Goal: Navigation & Orientation: Find specific page/section

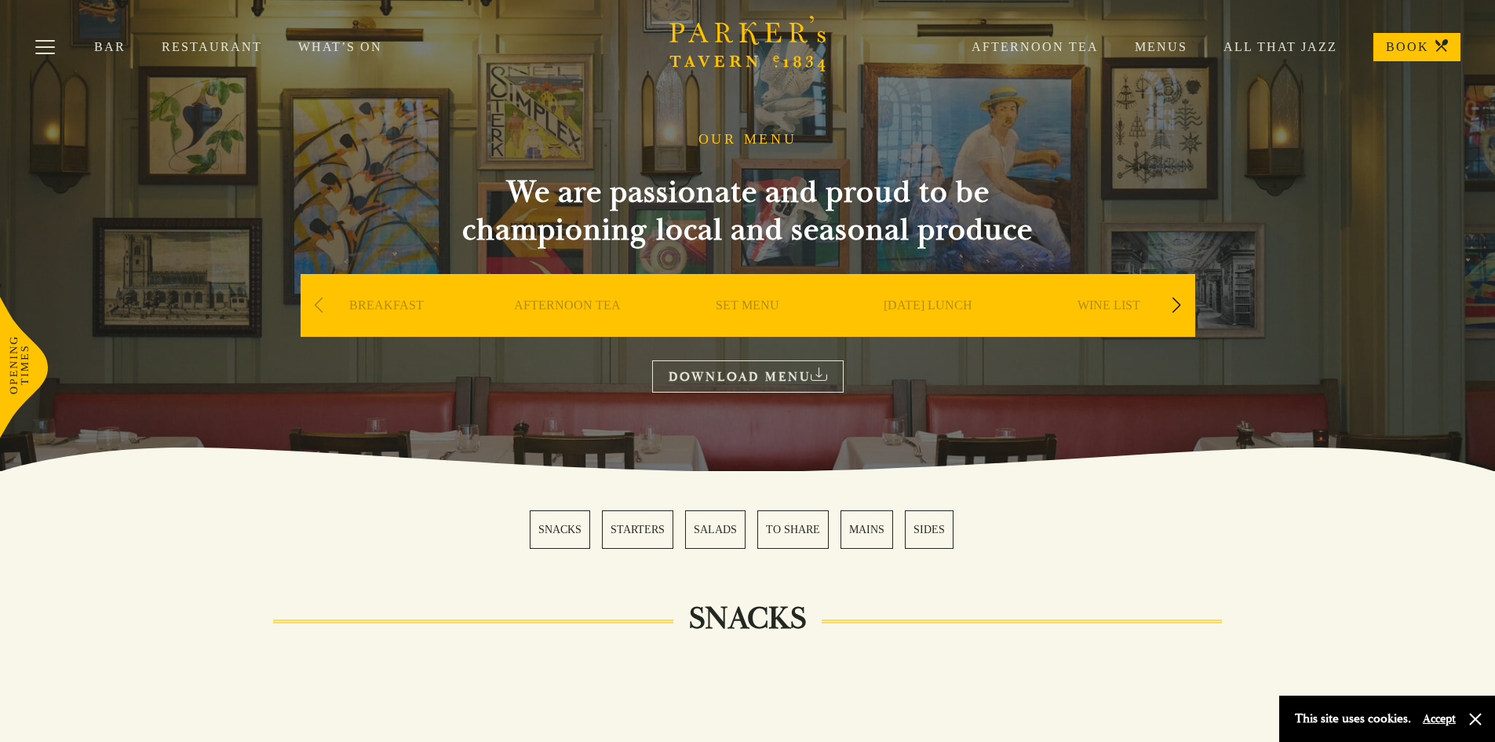
click at [1178, 309] on div "Next slide" at bounding box center [1176, 305] width 21 height 35
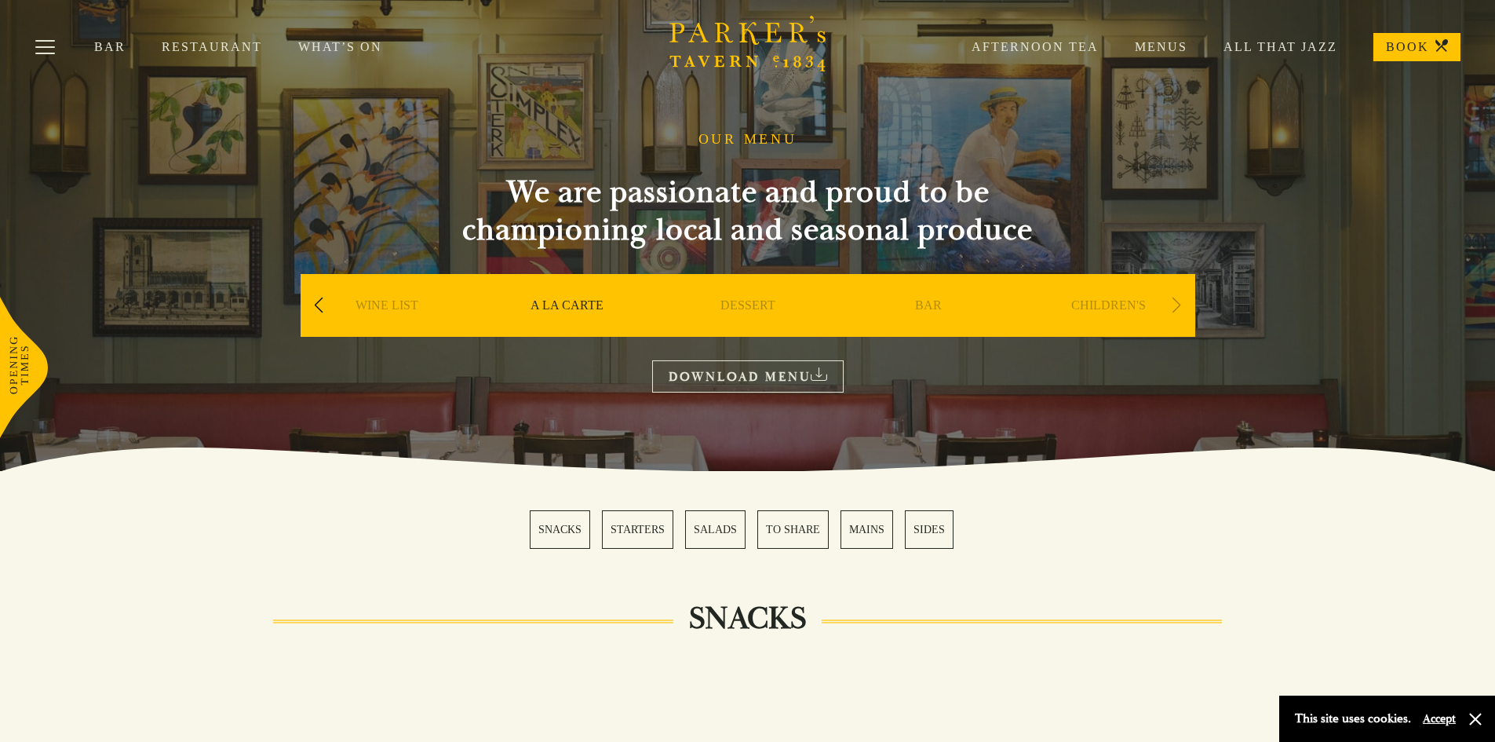
click at [242, 46] on link "Restaurant" at bounding box center [230, 47] width 137 height 16
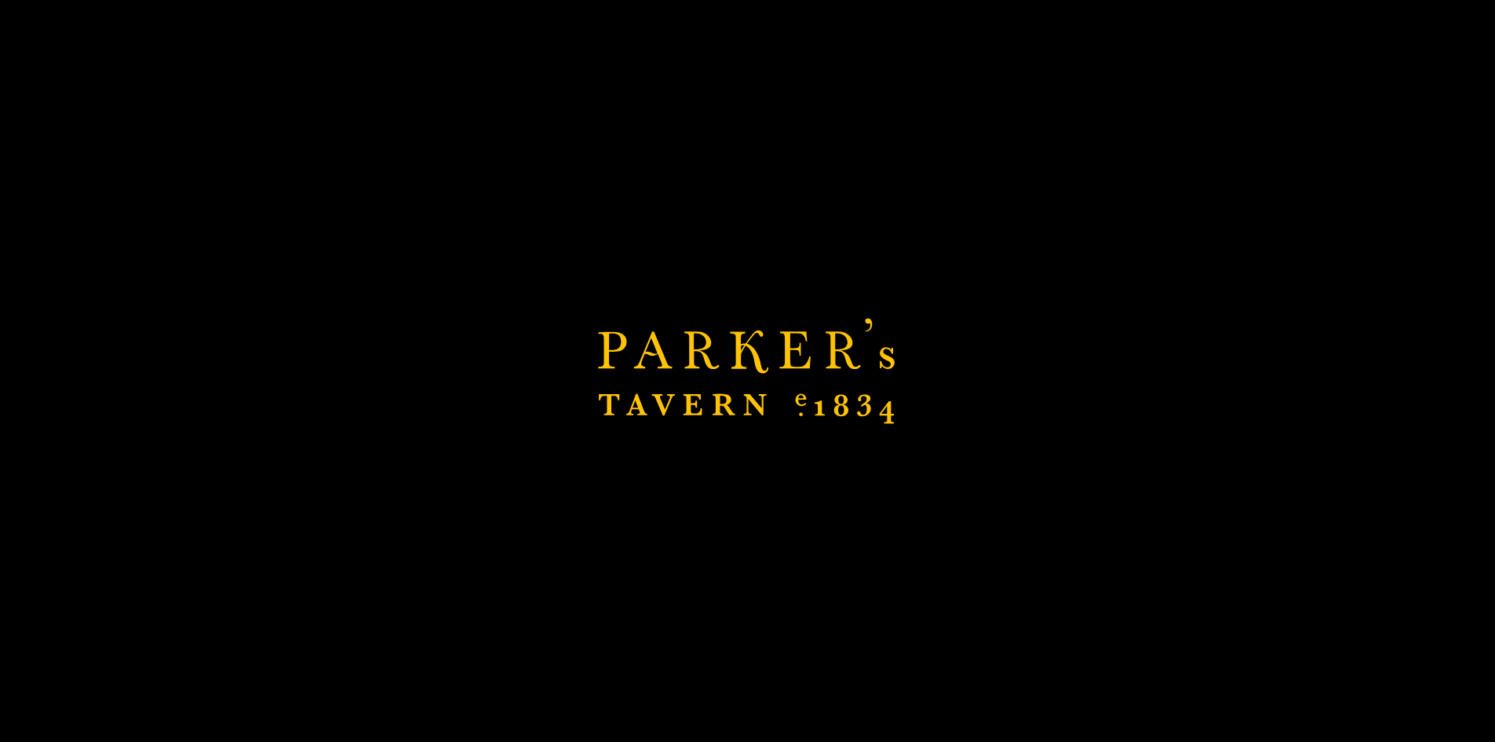
scroll to position [55, 0]
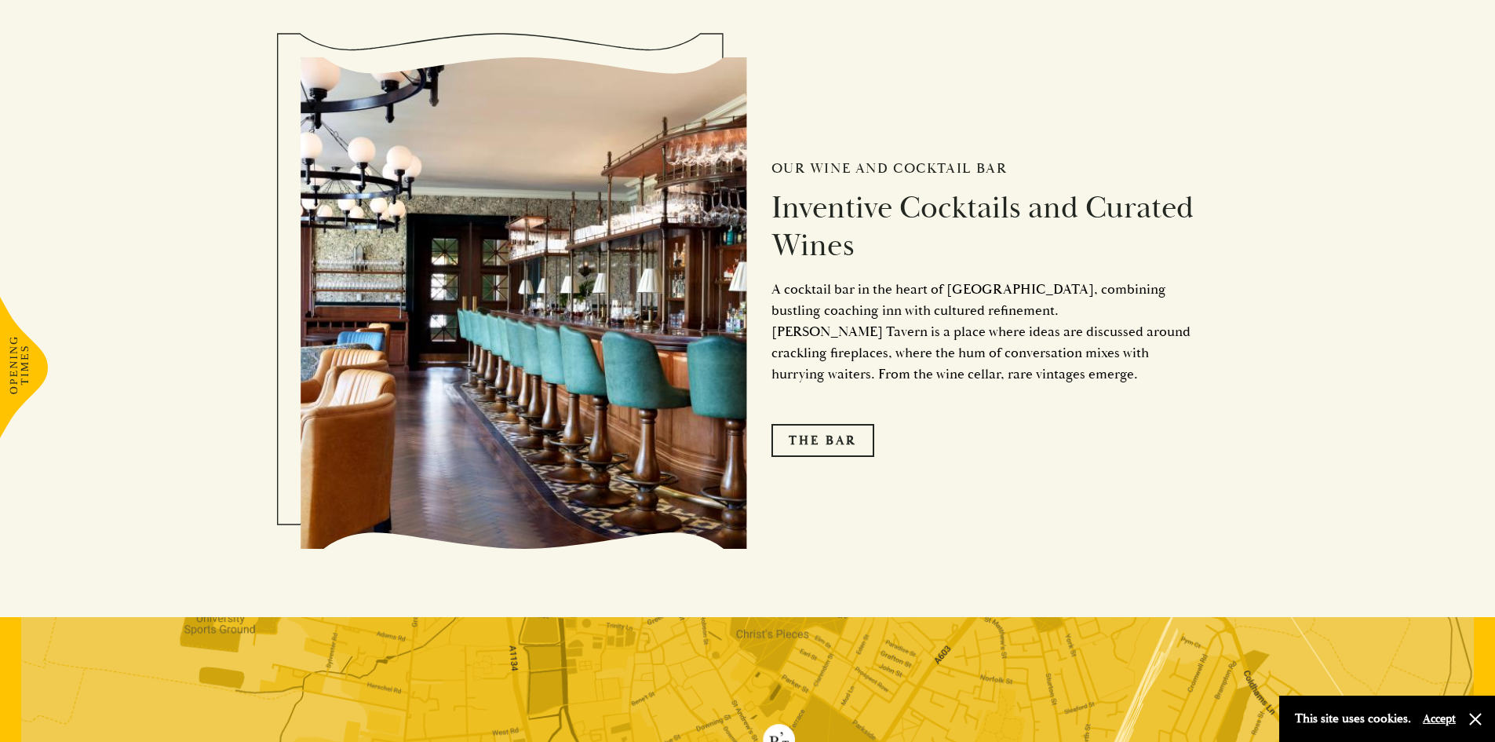
scroll to position [2746, 0]
